Goal: Check status: Check status

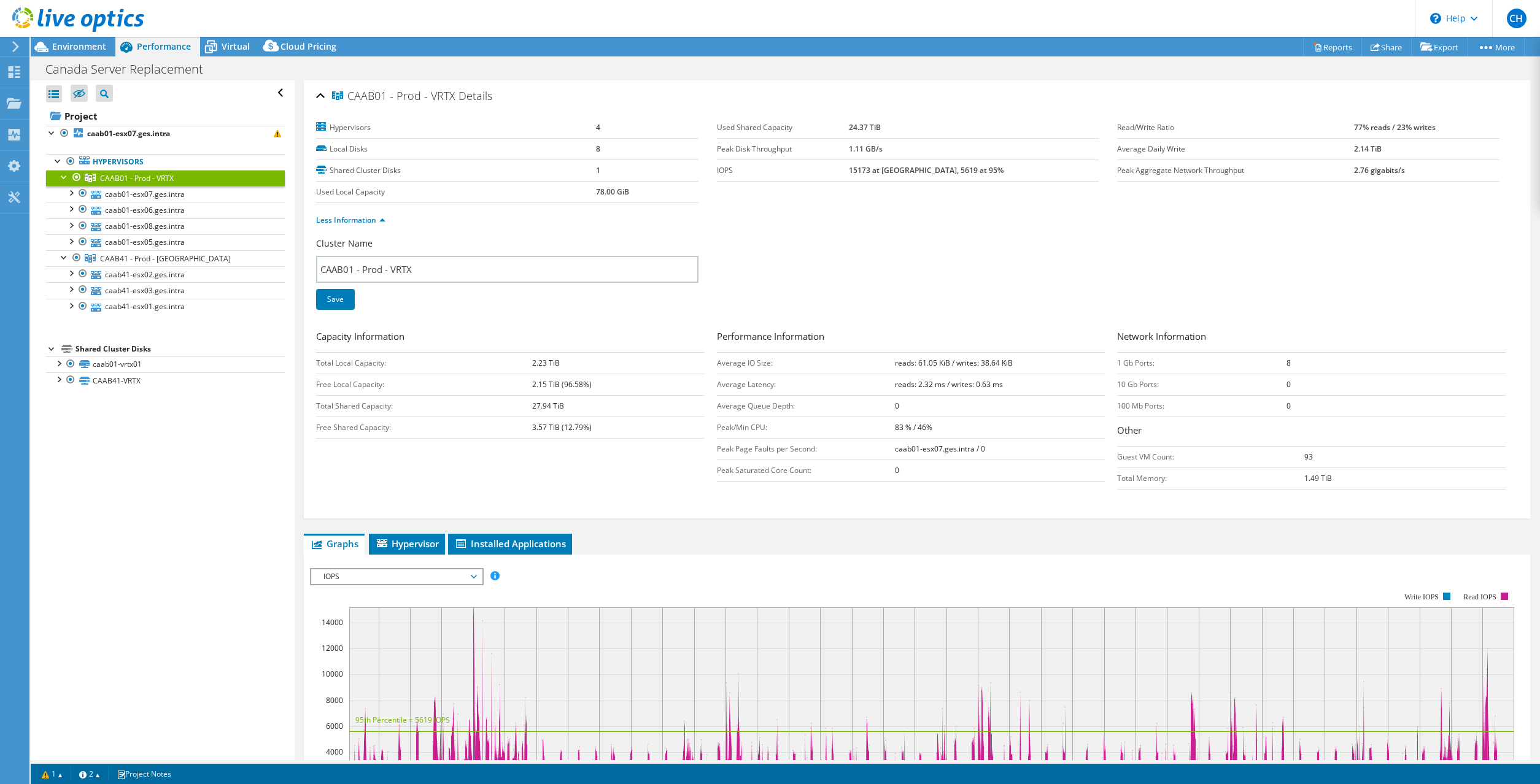
select select "USEast"
select select "CAD"
click at [28, 12] on use at bounding box center [78, 20] width 132 height 25
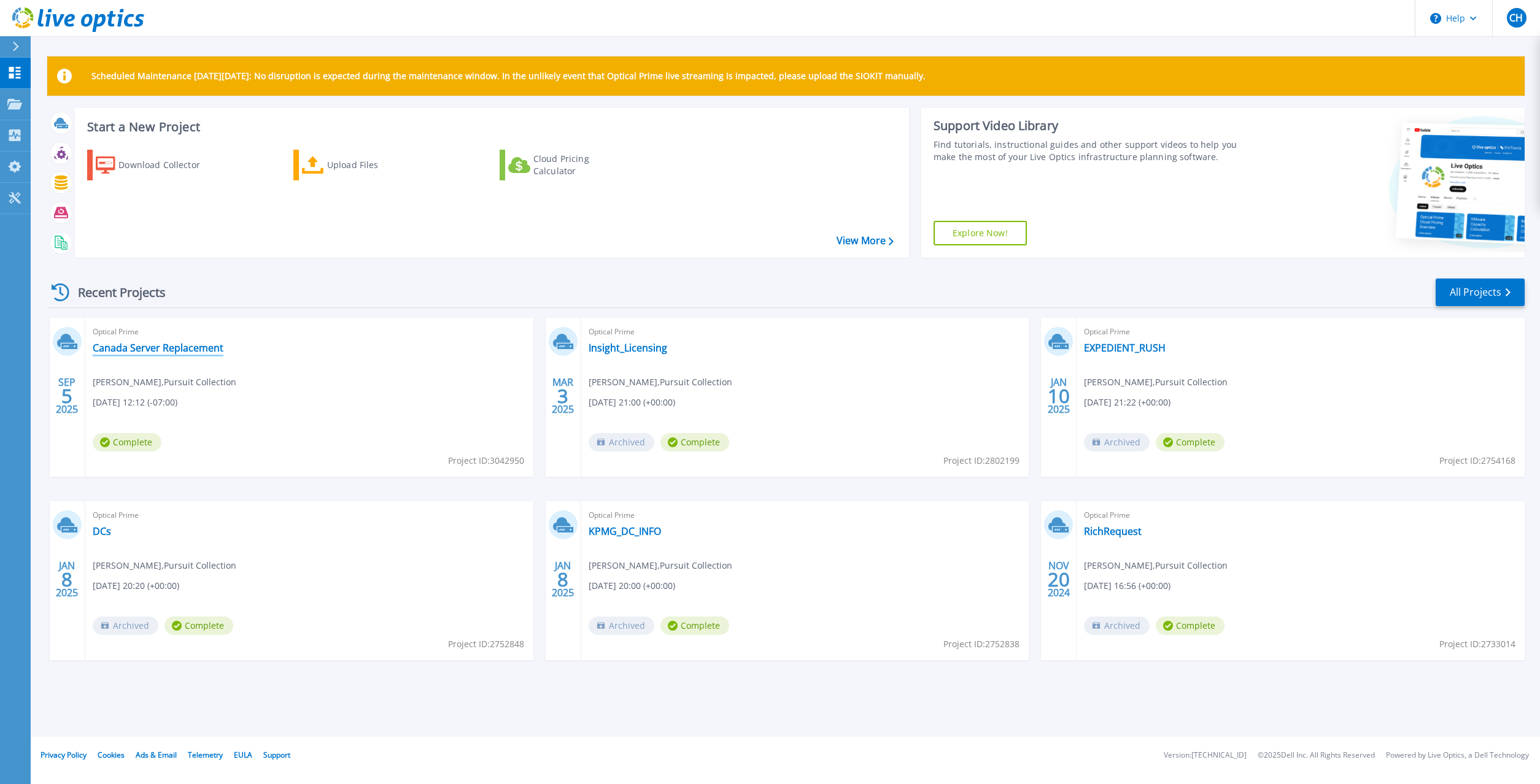
click at [152, 348] on link "Canada Server Replacement" at bounding box center [158, 348] width 131 height 12
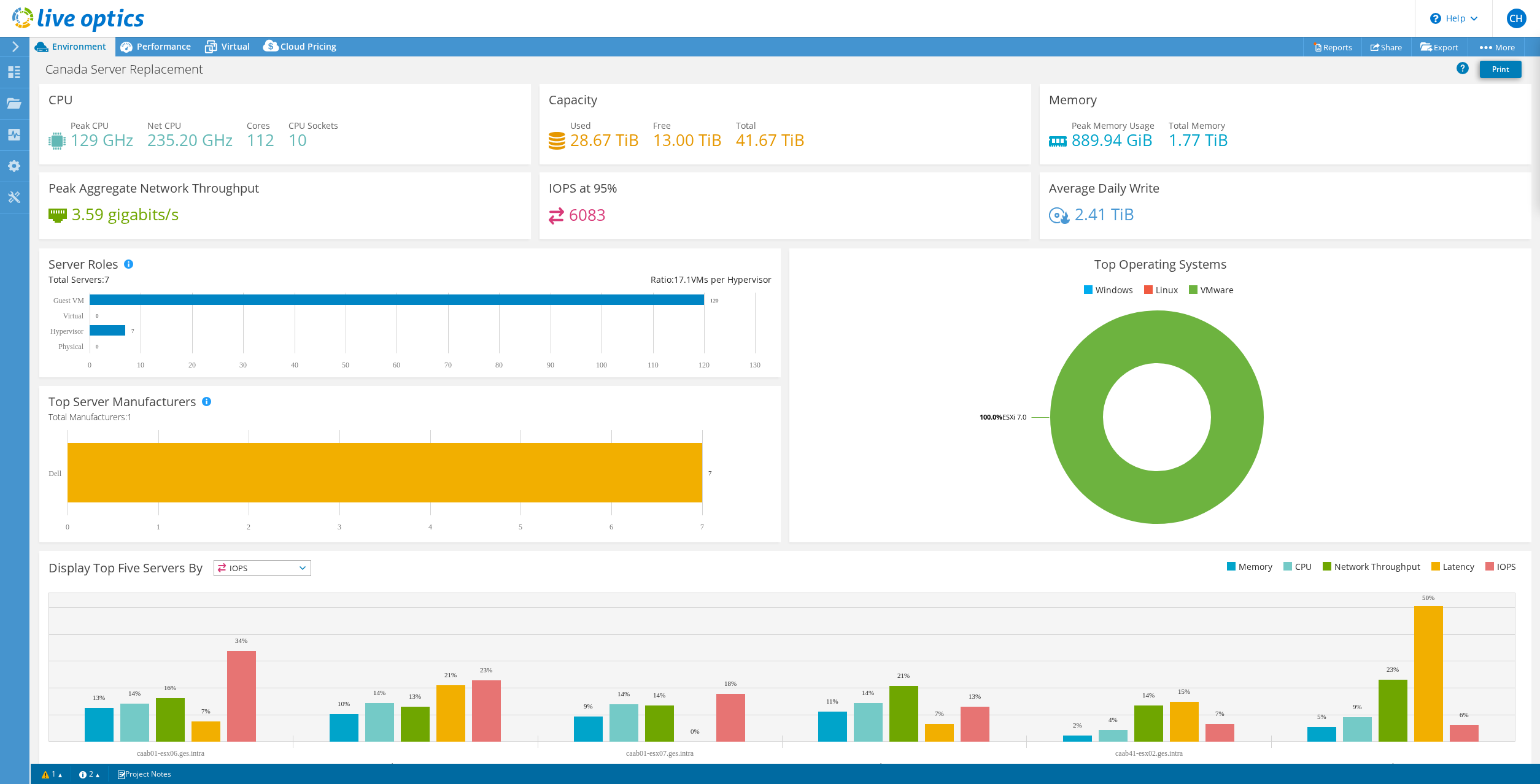
select select "USEast"
select select "CAD"
